Goal: Task Accomplishment & Management: Manage account settings

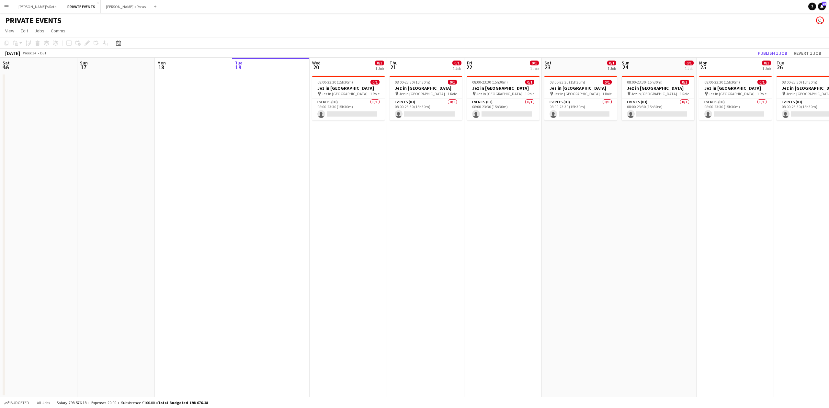
scroll to position [0, 155]
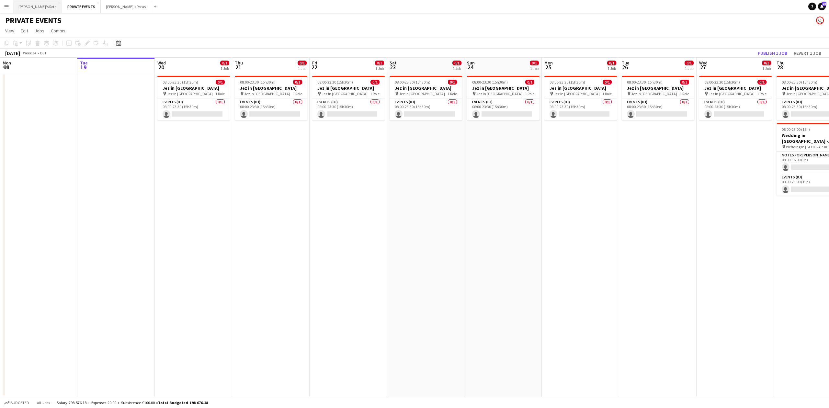
click at [23, 1] on button "[PERSON_NAME]'s Rota Close" at bounding box center [37, 6] width 49 height 13
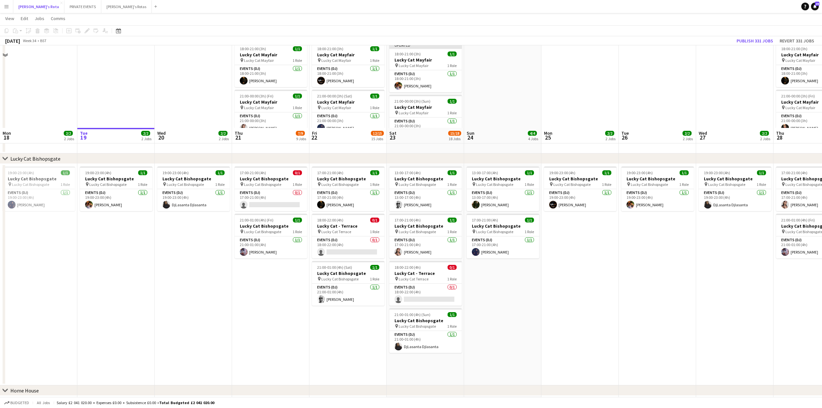
scroll to position [389, 0]
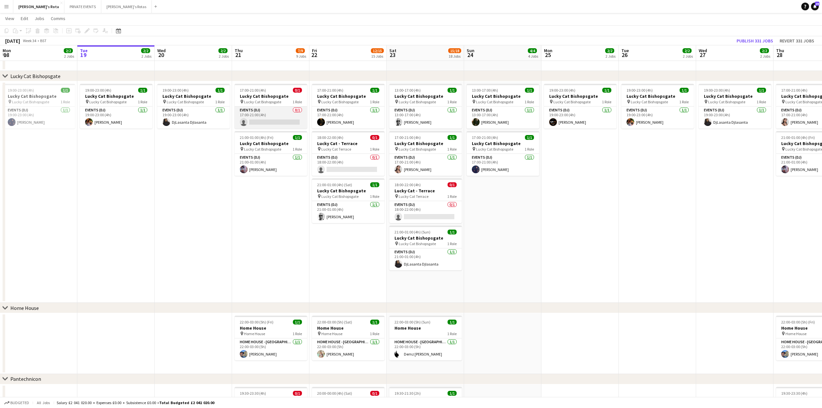
click at [262, 117] on app-card-role "Events (DJ) 0/1 17:00-21:00 (4h) single-neutral-actions" at bounding box center [271, 118] width 73 height 22
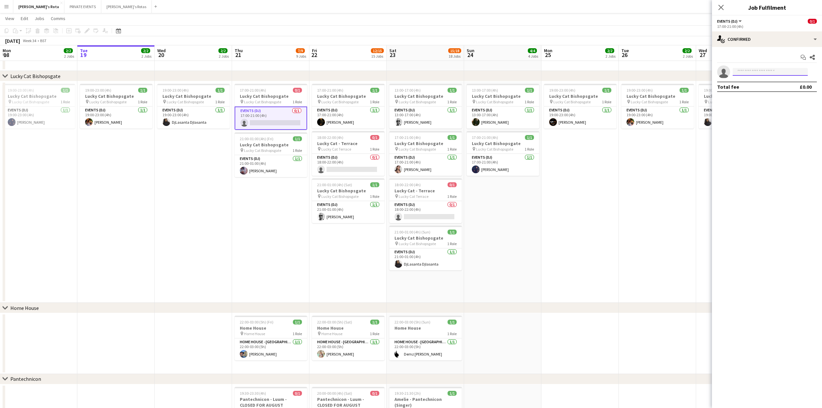
click at [746, 71] on input at bounding box center [770, 72] width 75 height 8
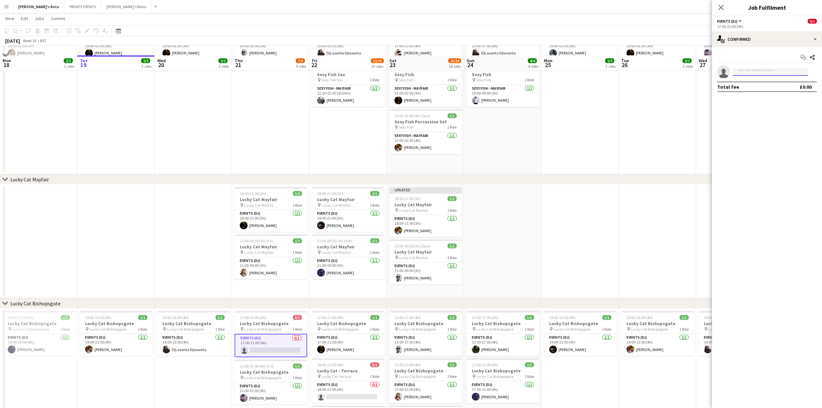
scroll to position [173, 0]
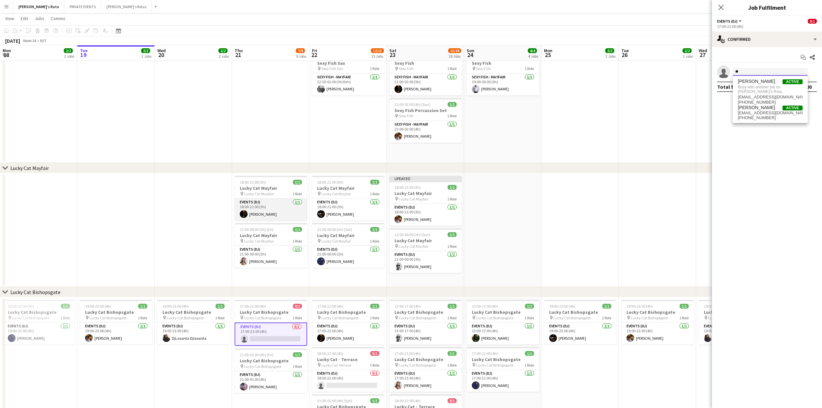
type input "*"
type input "****"
click at [746, 86] on span "[EMAIL_ADDRESS][DOMAIN_NAME]" at bounding box center [770, 86] width 65 height 5
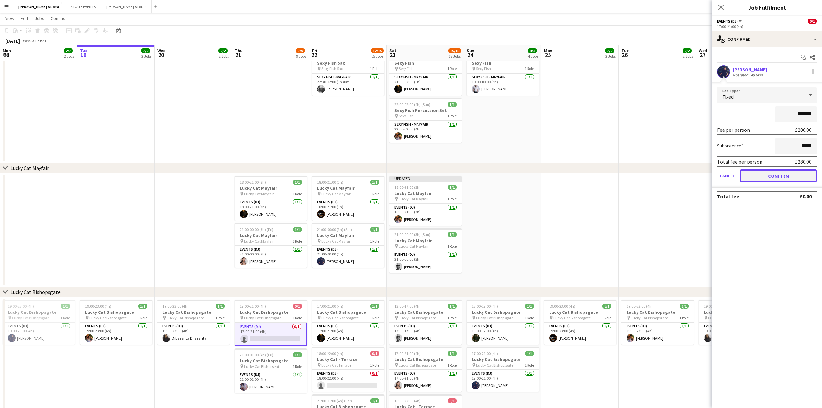
click at [775, 173] on button "Confirm" at bounding box center [779, 175] width 77 height 13
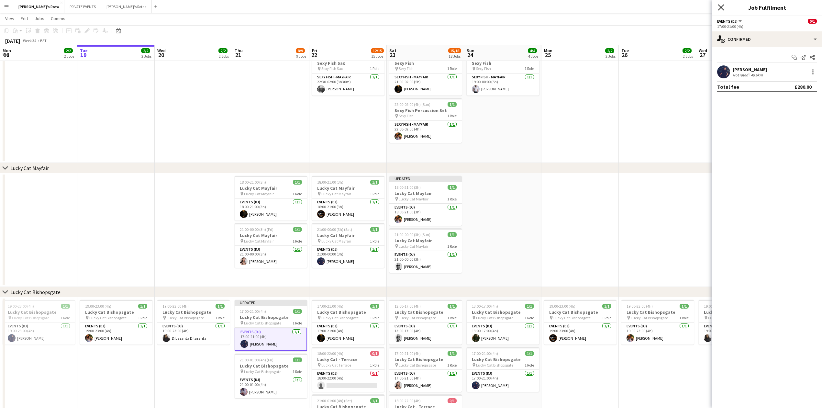
click at [718, 6] on icon "Close pop-in" at bounding box center [721, 7] width 6 height 6
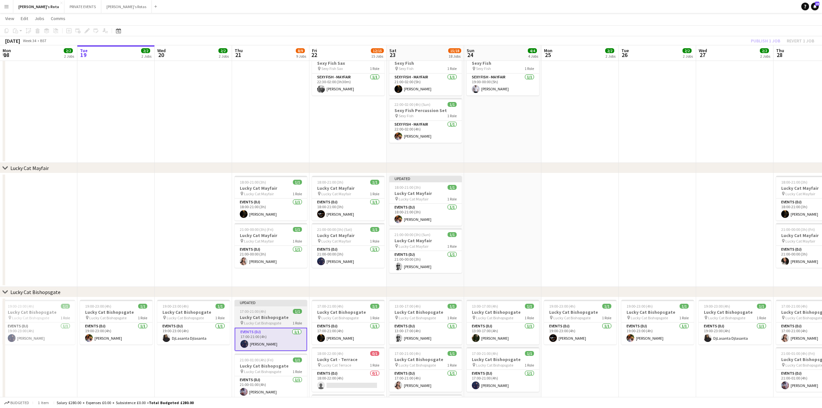
click at [270, 318] on h3 "Lucky Cat Bishopsgate" at bounding box center [271, 317] width 73 height 6
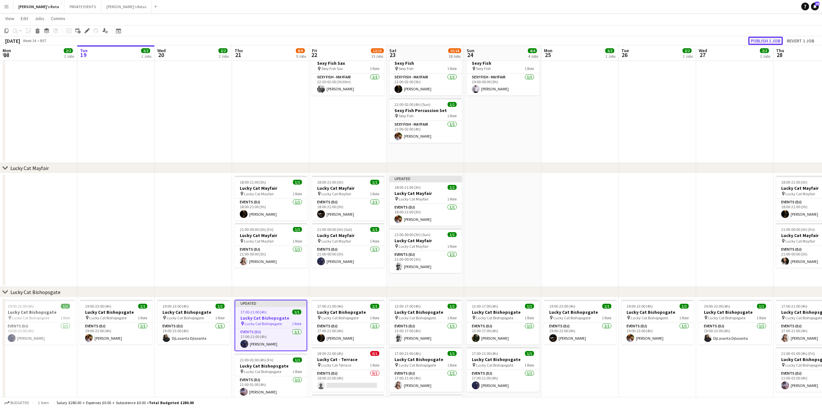
click at [775, 39] on button "Publish 1 job" at bounding box center [766, 41] width 35 height 8
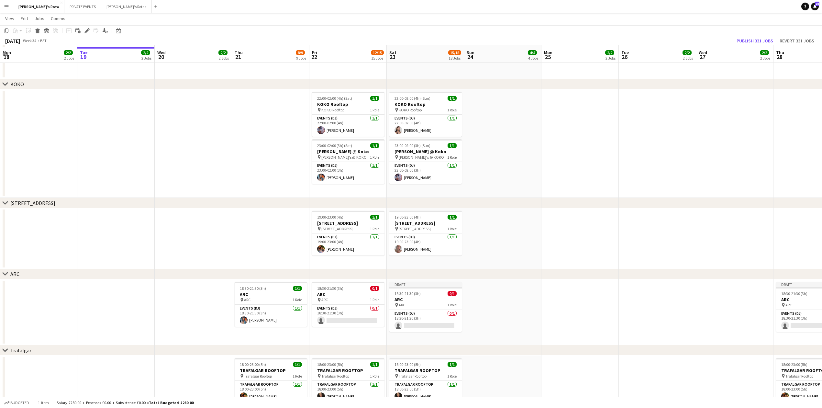
scroll to position [863, 0]
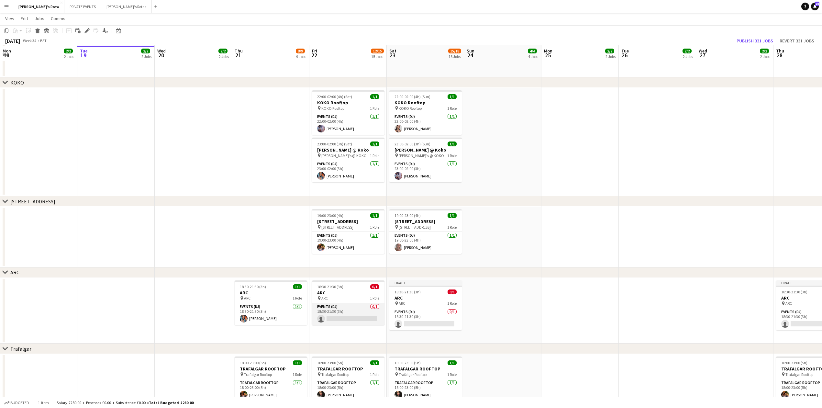
click at [336, 319] on app-card-role "Events (DJ) 0/1 18:30-21:30 (3h) single-neutral-actions" at bounding box center [348, 314] width 73 height 22
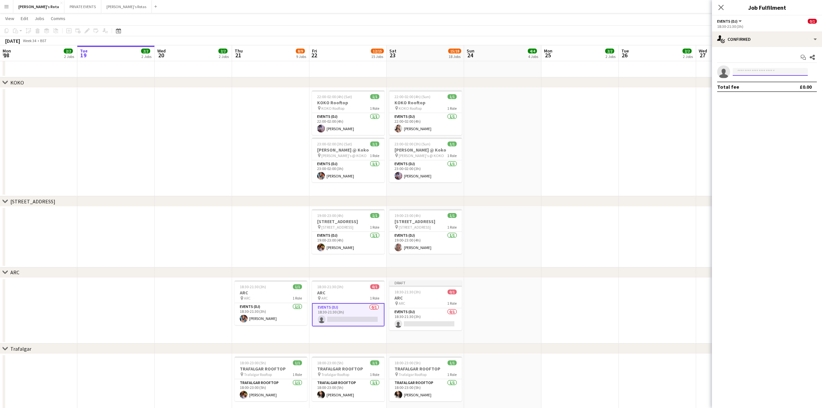
click at [754, 69] on input at bounding box center [770, 72] width 75 height 8
type input "***"
click at [752, 83] on span "[PERSON_NAME]" at bounding box center [756, 82] width 37 height 6
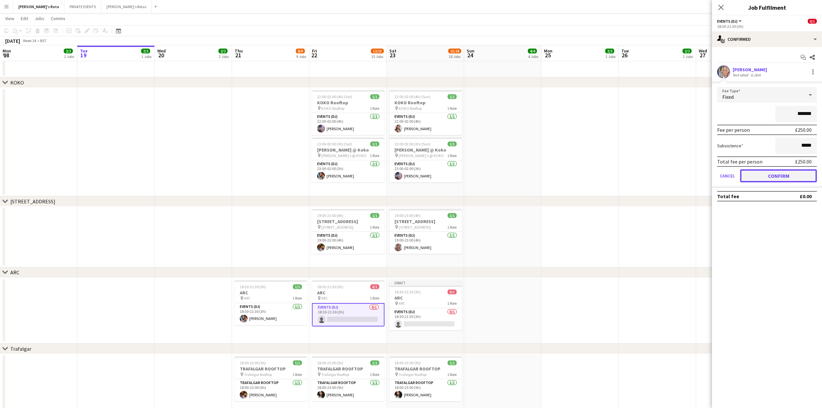
click at [787, 171] on button "Confirm" at bounding box center [779, 175] width 77 height 13
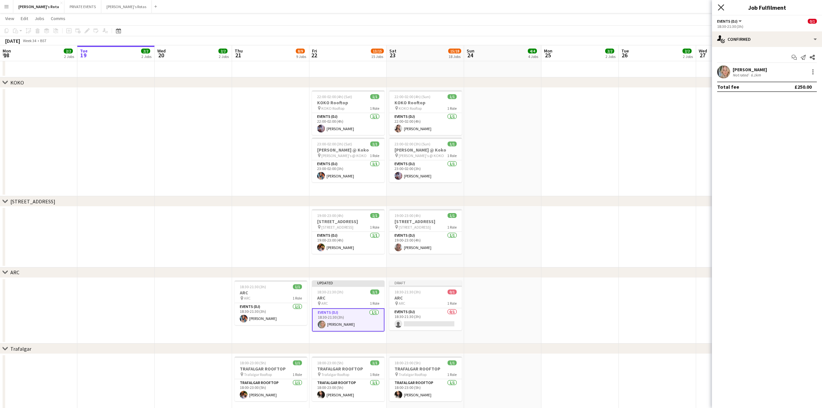
click at [722, 9] on icon "Close pop-in" at bounding box center [721, 7] width 6 height 6
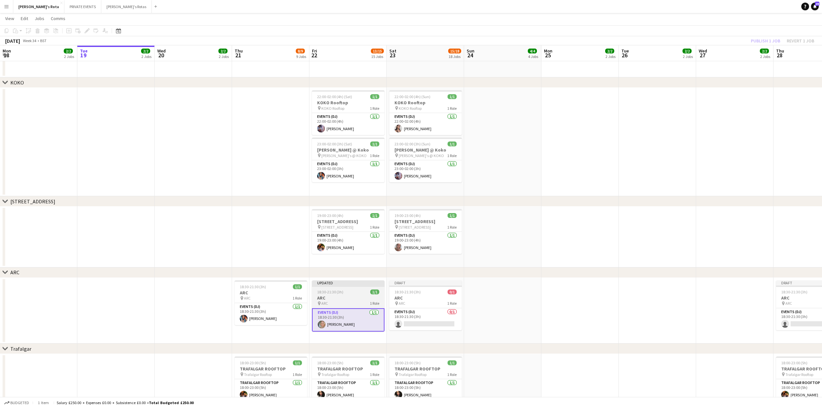
click at [341, 302] on div "pin ARC 1 Role" at bounding box center [348, 303] width 73 height 5
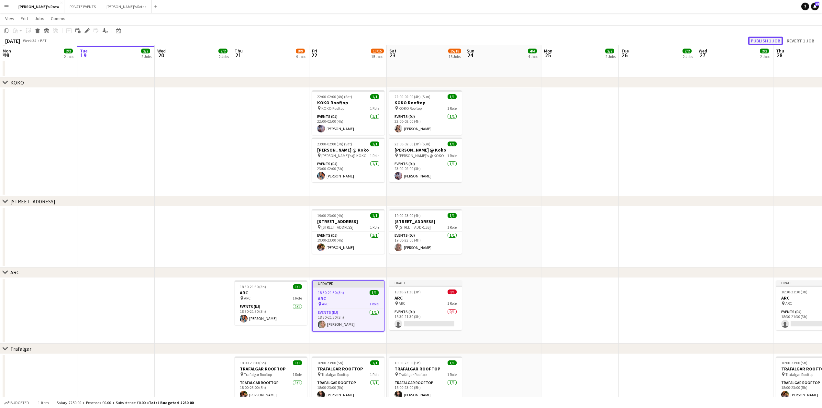
click at [761, 37] on button "Publish 1 job" at bounding box center [766, 41] width 35 height 8
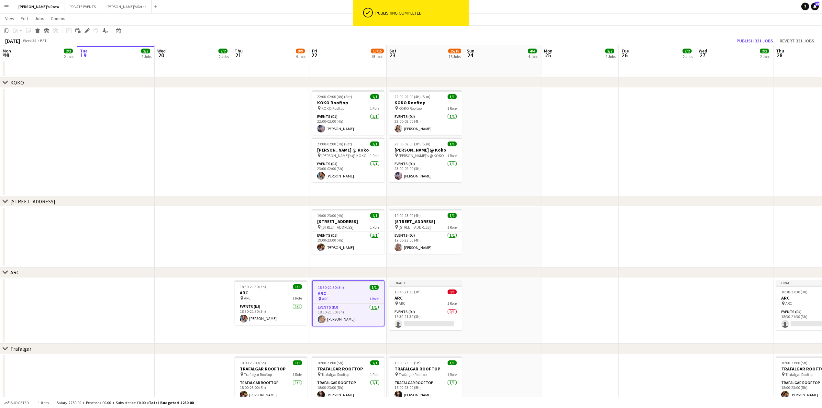
click at [264, 238] on app-date-cell at bounding box center [270, 237] width 77 height 61
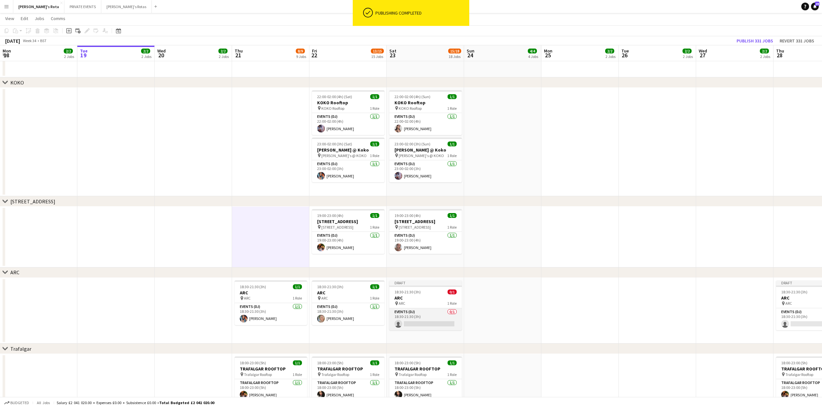
click at [413, 317] on app-card-role "Events (DJ) 0/1 18:30-21:30 (3h) single-neutral-actions" at bounding box center [426, 319] width 73 height 22
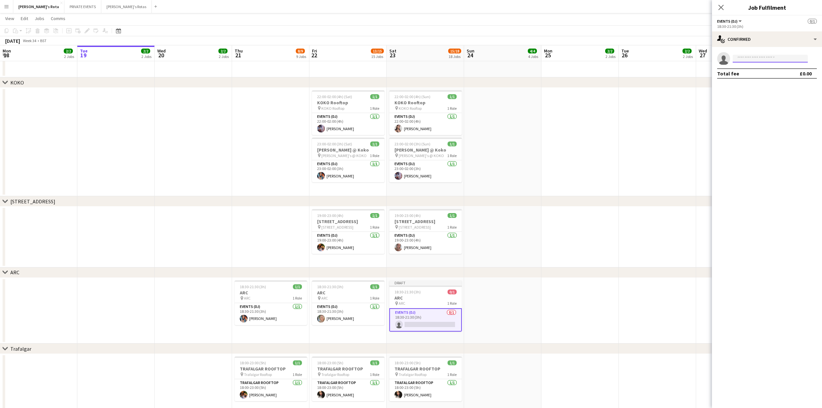
click at [755, 61] on input at bounding box center [770, 59] width 75 height 8
type input "****"
click at [213, 224] on app-date-cell at bounding box center [193, 237] width 77 height 61
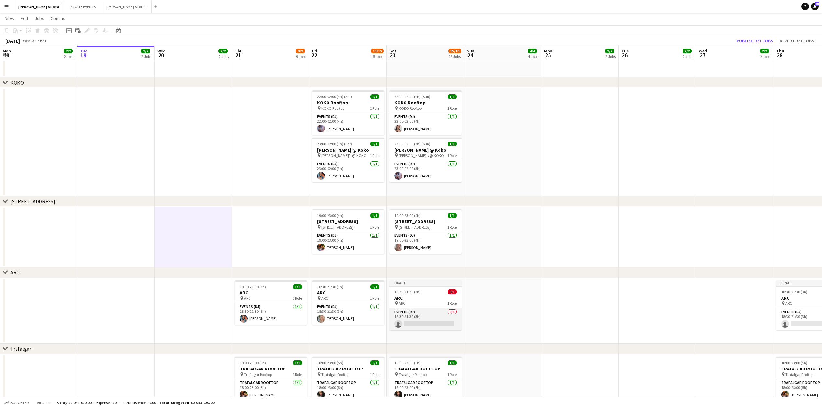
click at [425, 313] on app-card-role "Events (DJ) 0/1 18:30-21:30 (3h) single-neutral-actions" at bounding box center [426, 319] width 73 height 22
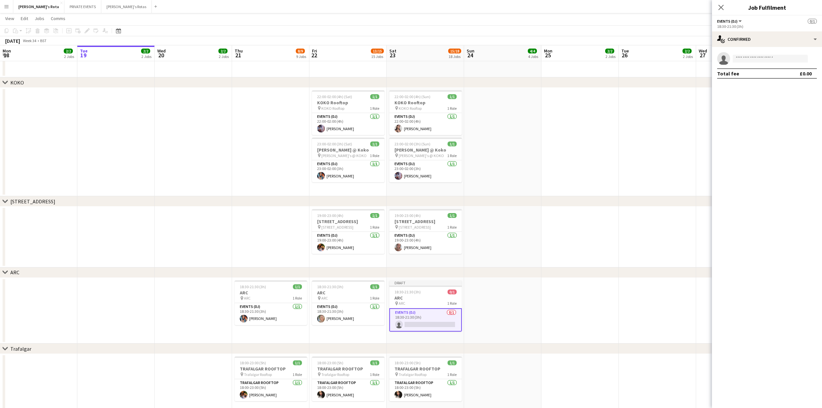
click at [741, 53] on app-invite-slot "single-neutral-actions" at bounding box center [767, 58] width 110 height 13
click at [743, 60] on input at bounding box center [770, 59] width 75 height 8
type input "*****"
click at [750, 69] on span "[PERSON_NAME]" at bounding box center [756, 68] width 37 height 6
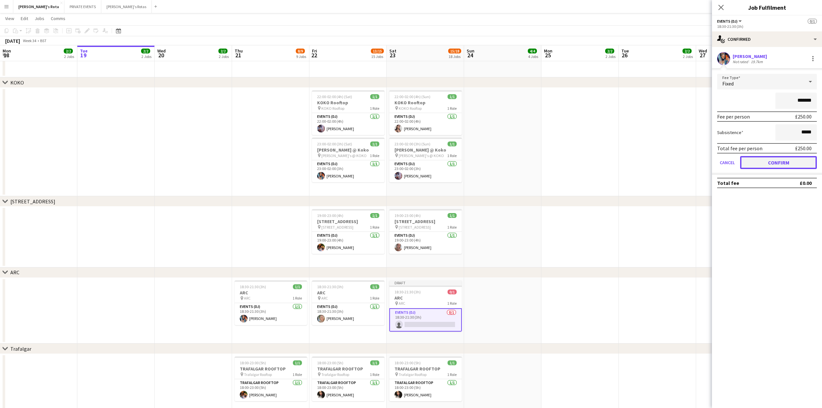
click at [786, 162] on button "Confirm" at bounding box center [779, 162] width 77 height 13
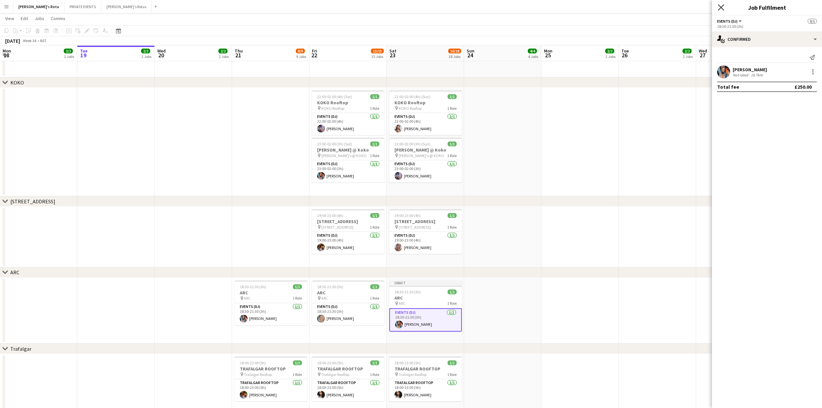
click at [724, 8] on div "Close pop-in" at bounding box center [721, 7] width 18 height 15
click at [721, 8] on icon at bounding box center [721, 7] width 6 height 6
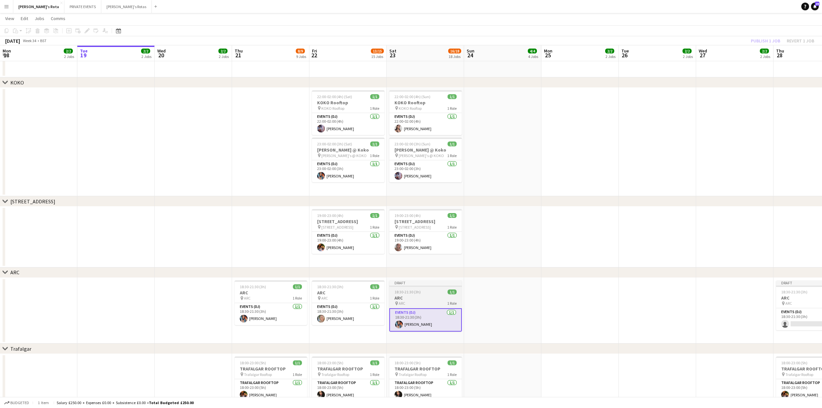
click at [416, 293] on span "18:30-21:30 (3h)" at bounding box center [408, 291] width 26 height 5
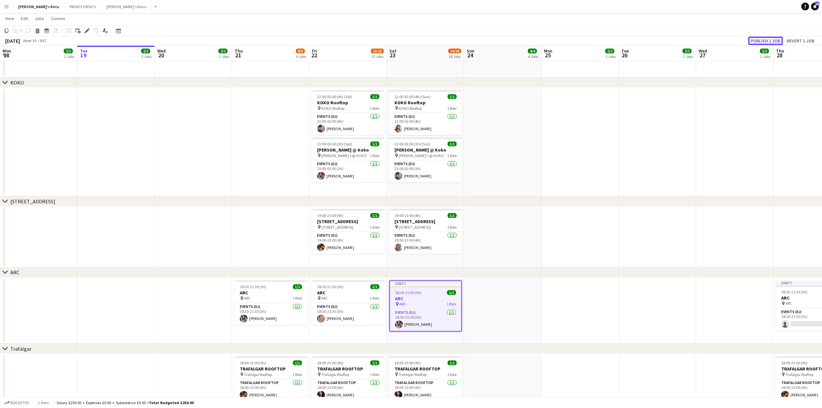
click at [762, 37] on button "Publish 1 job" at bounding box center [766, 41] width 35 height 8
click at [195, 137] on app-date-cell at bounding box center [193, 142] width 77 height 108
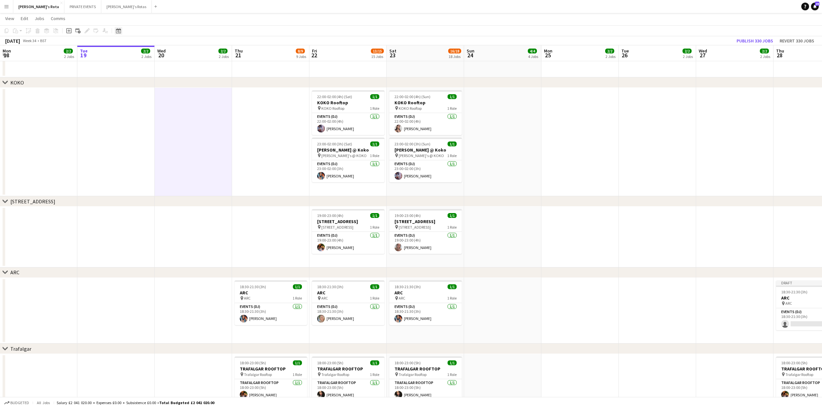
click at [120, 31] on icon "Date picker" at bounding box center [118, 30] width 5 height 5
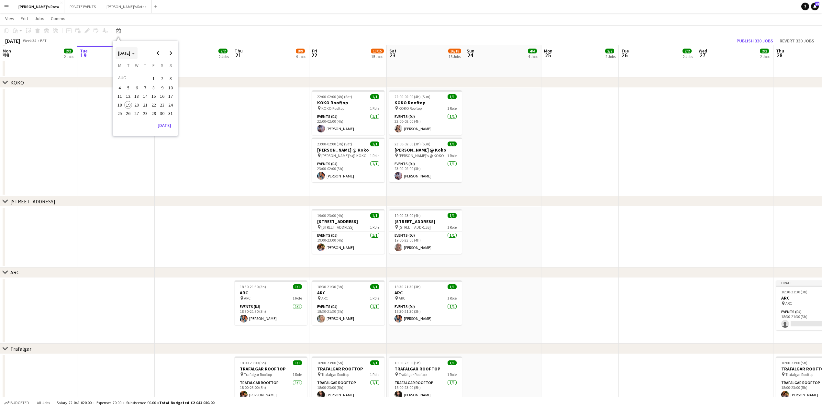
click at [130, 51] on span "[DATE]" at bounding box center [124, 53] width 12 height 6
click at [121, 84] on span "2024" at bounding box center [122, 87] width 13 height 8
click at [149, 93] on span "NOV" at bounding box center [152, 95] width 13 height 8
click at [161, 76] on span "2" at bounding box center [162, 78] width 8 height 9
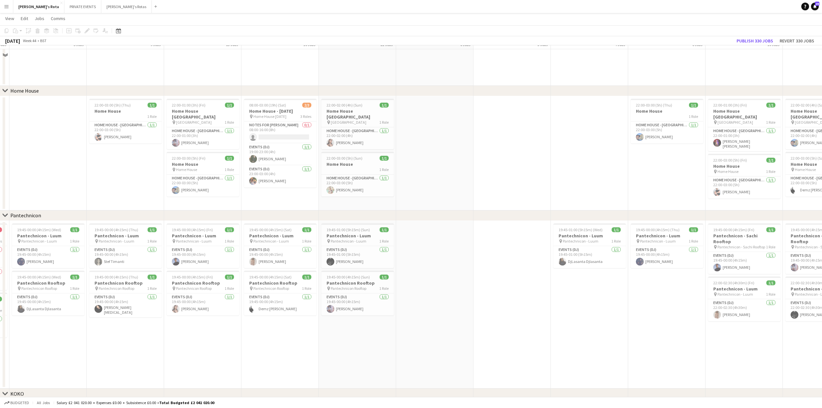
scroll to position [648, 0]
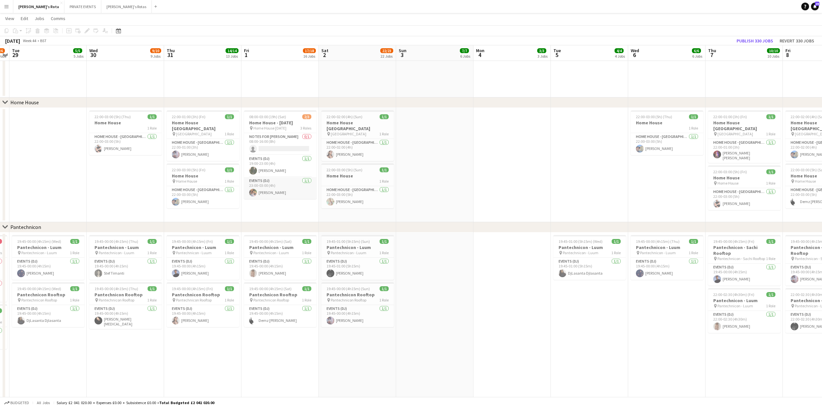
click at [275, 188] on app-card-role "Events (DJ) [DATE] 23:00-03:00 (4h) [PERSON_NAME]" at bounding box center [280, 188] width 73 height 22
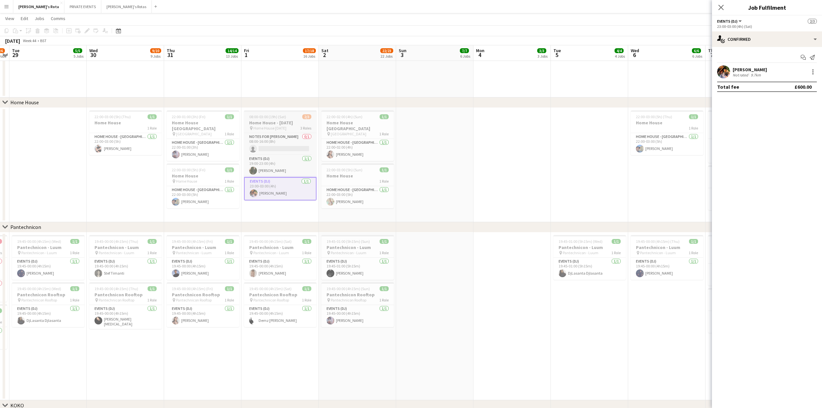
click at [272, 123] on h3 "Home House - [DATE]" at bounding box center [280, 123] width 73 height 6
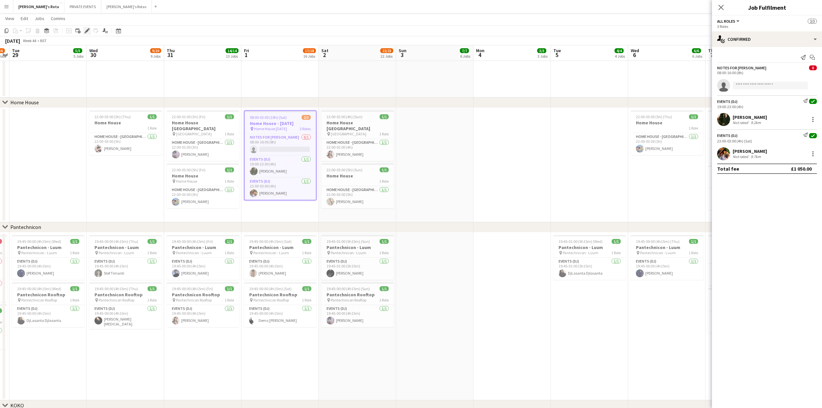
click at [85, 29] on icon "Edit" at bounding box center [87, 30] width 5 height 5
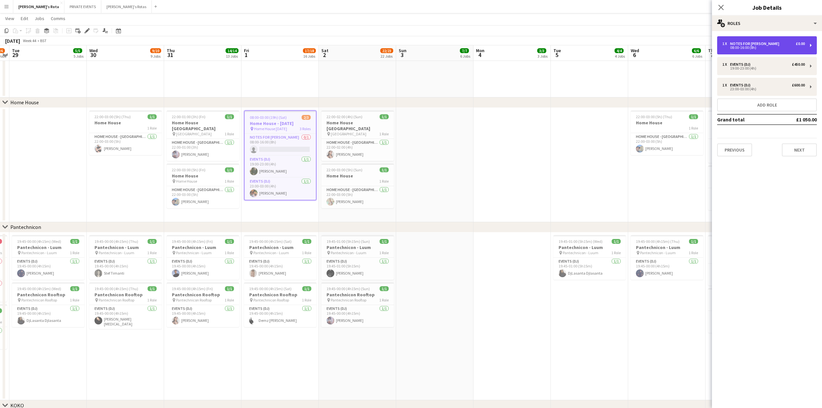
click at [751, 49] on div "08:00-16:00 (8h)" at bounding box center [764, 47] width 83 height 3
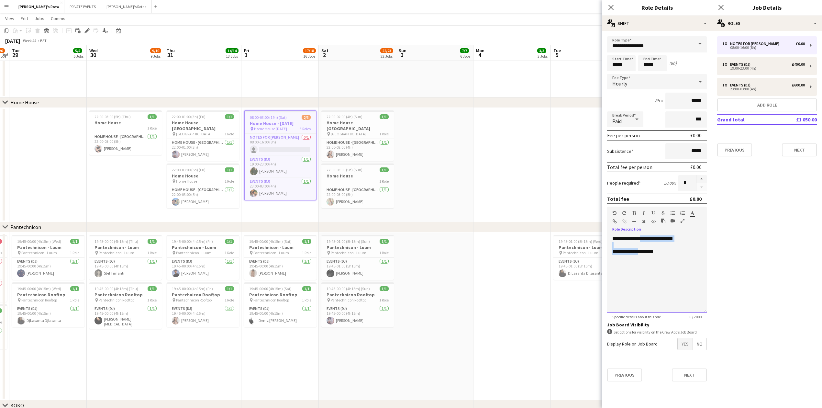
drag, startPoint x: 644, startPoint y: 237, endPoint x: 644, endPoint y: 269, distance: 32.1
click at [644, 269] on div "**********" at bounding box center [657, 274] width 100 height 78
drag, startPoint x: 645, startPoint y: 270, endPoint x: 644, endPoint y: 240, distance: 29.5
click at [644, 240] on div "**********" at bounding box center [657, 274] width 100 height 78
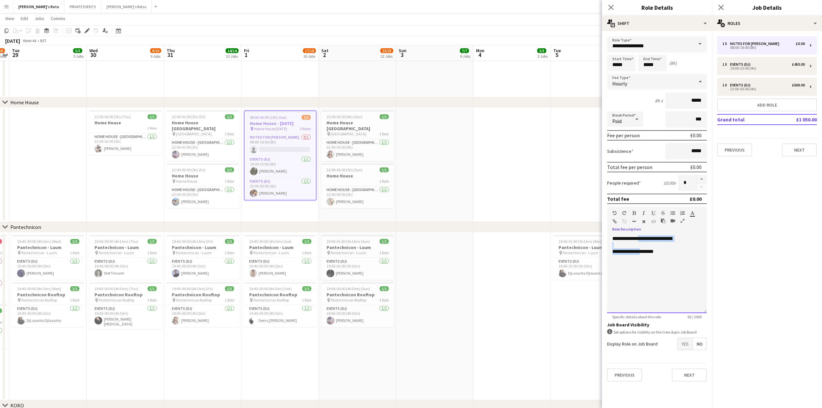
click at [644, 240] on div "**********" at bounding box center [657, 274] width 100 height 78
drag, startPoint x: 642, startPoint y: 238, endPoint x: 644, endPoint y: 254, distance: 15.6
click at [644, 254] on div "**********" at bounding box center [657, 274] width 100 height 78
drag, startPoint x: 645, startPoint y: 254, endPoint x: 641, endPoint y: 236, distance: 18.2
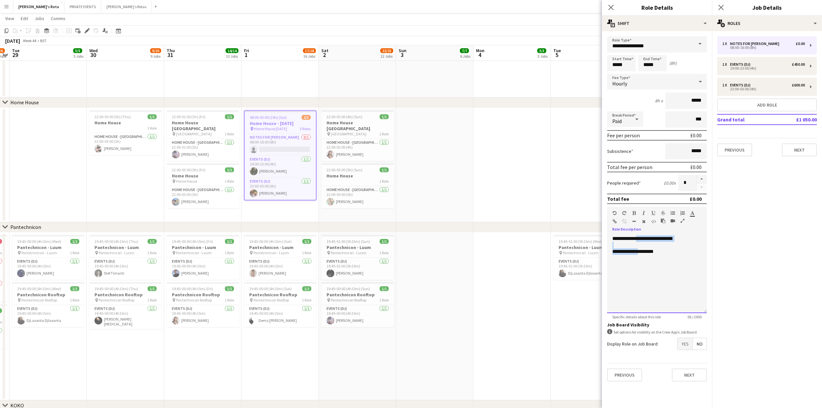
click at [641, 236] on div "**********" at bounding box center [657, 274] width 100 height 78
